Goal: Information Seeking & Learning: Learn about a topic

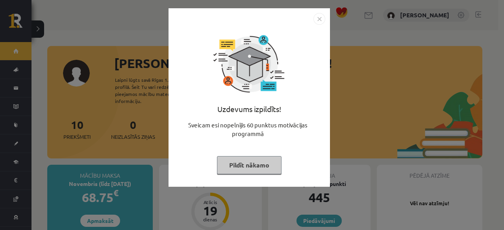
click at [257, 165] on button "Pildīt nākamo" at bounding box center [249, 165] width 65 height 18
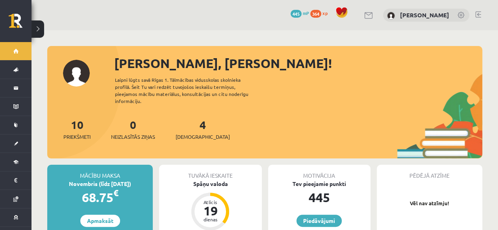
click at [302, 15] on span "445" at bounding box center [295, 14] width 11 height 8
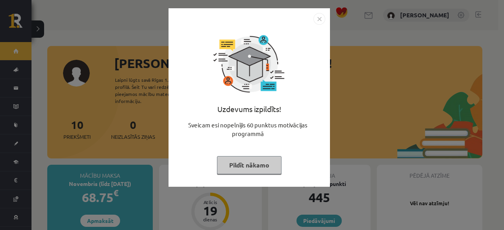
click at [260, 164] on button "Pildīt nākamo" at bounding box center [249, 165] width 65 height 18
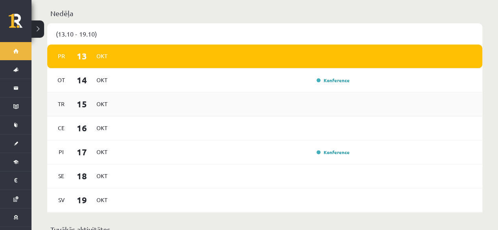
scroll to position [472, 0]
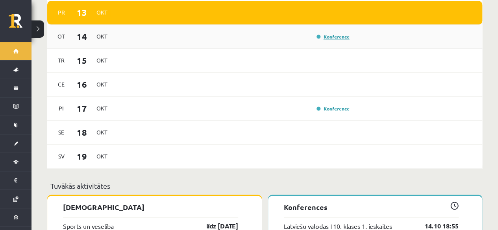
click at [339, 33] on link "Konference" at bounding box center [332, 36] width 33 height 6
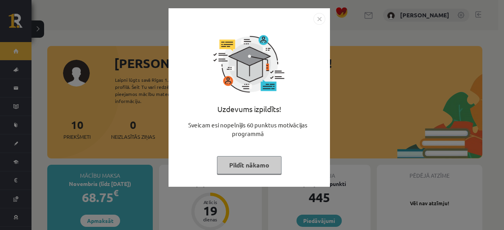
scroll to position [472, 0]
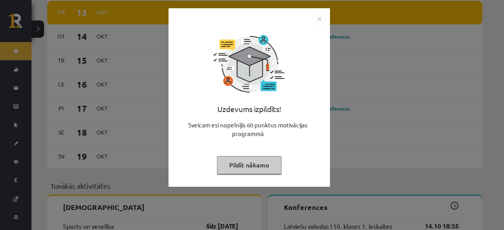
click at [265, 165] on button "Pildīt nākamo" at bounding box center [249, 165] width 65 height 18
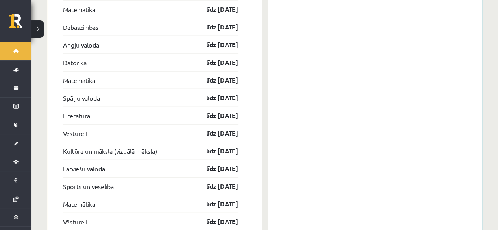
scroll to position [866, 0]
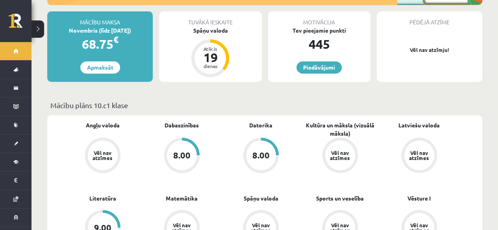
scroll to position [236, 0]
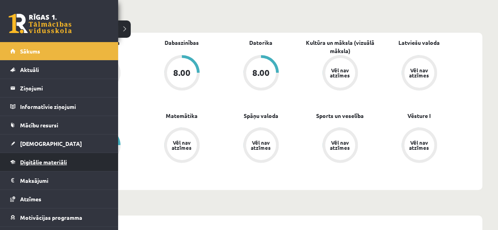
click at [43, 161] on span "Digitālie materiāli" at bounding box center [43, 162] width 47 height 7
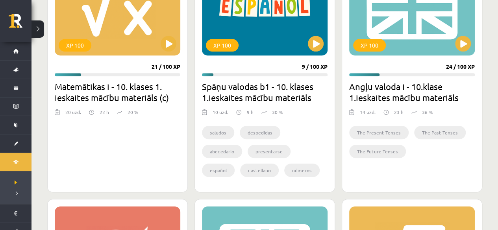
scroll to position [236, 0]
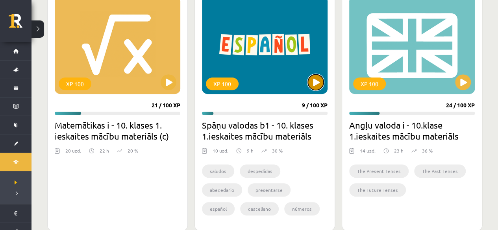
click at [313, 83] on button at bounding box center [316, 82] width 16 height 16
click at [286, 59] on div "XP 100" at bounding box center [265, 45] width 126 height 98
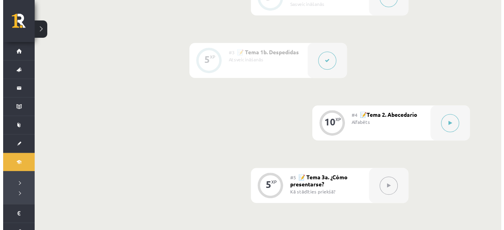
scroll to position [394, 0]
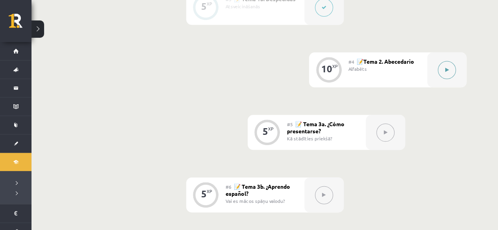
click at [438, 65] on button at bounding box center [447, 70] width 18 height 18
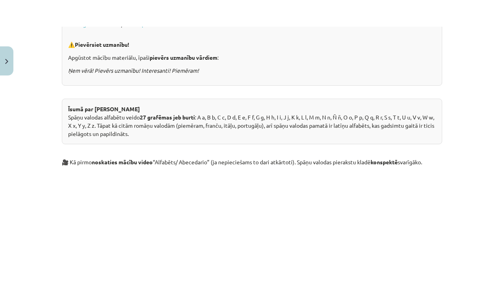
scroll to position [376, 0]
